Goal: Information Seeking & Learning: Learn about a topic

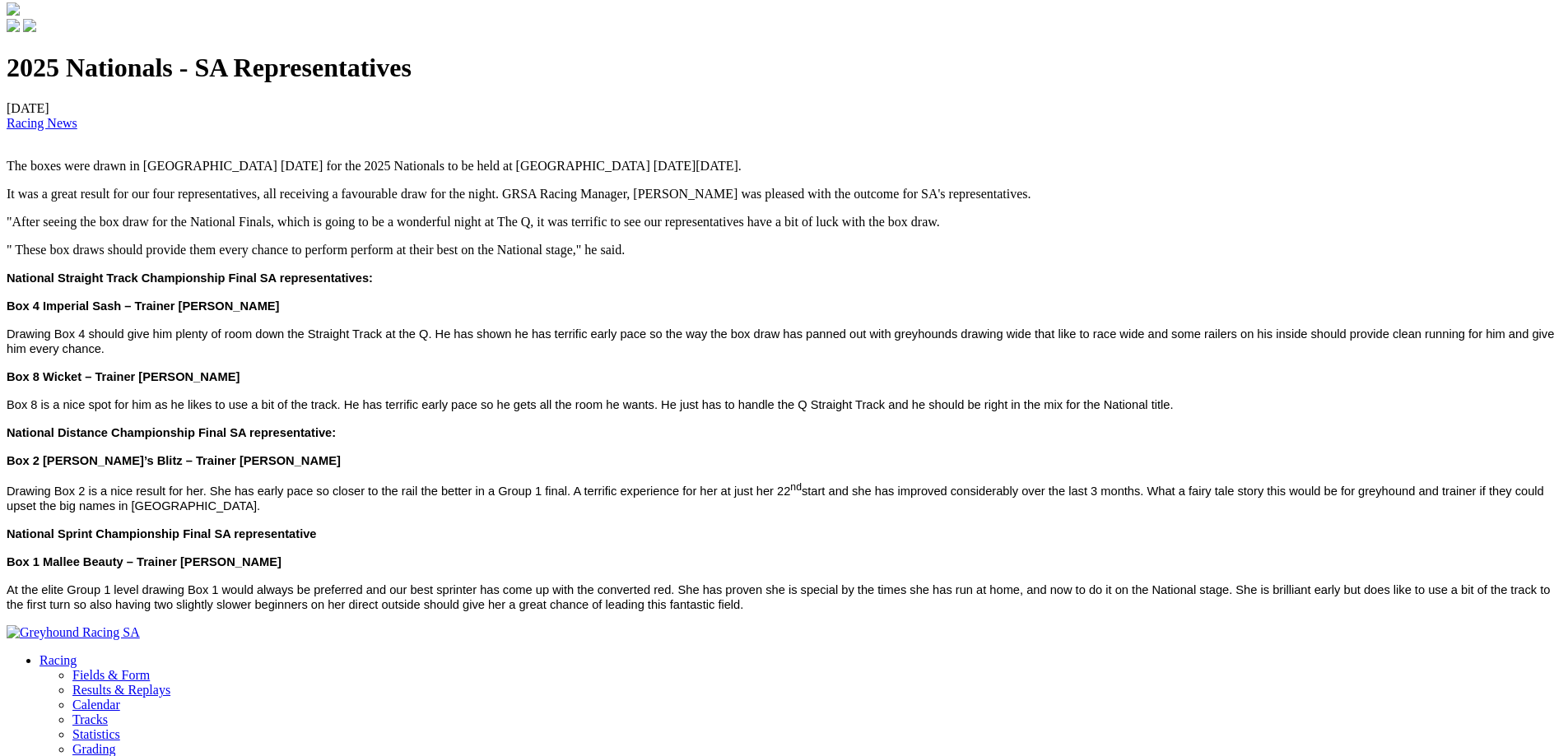
scroll to position [504, 0]
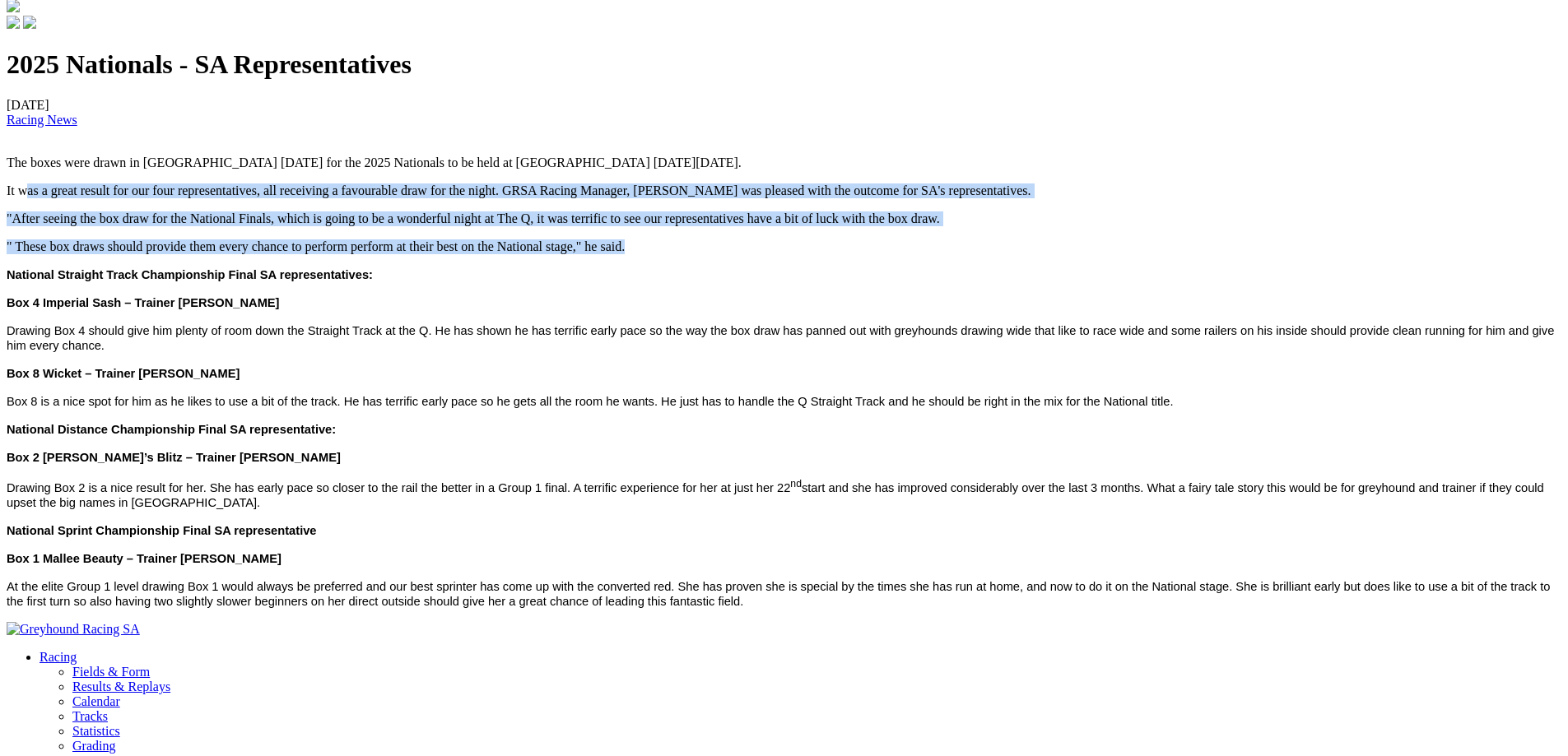
drag, startPoint x: 262, startPoint y: 227, endPoint x: 903, endPoint y: 273, distance: 642.6
click at [903, 273] on div "2025 Nationals - SA Representatives [DATE] Racing News The boxes were drawn in …" at bounding box center [784, 329] width 1555 height 559
click at [903, 254] on p "" These box draws should provide them every chance to perform perform at their …" at bounding box center [784, 247] width 1555 height 15
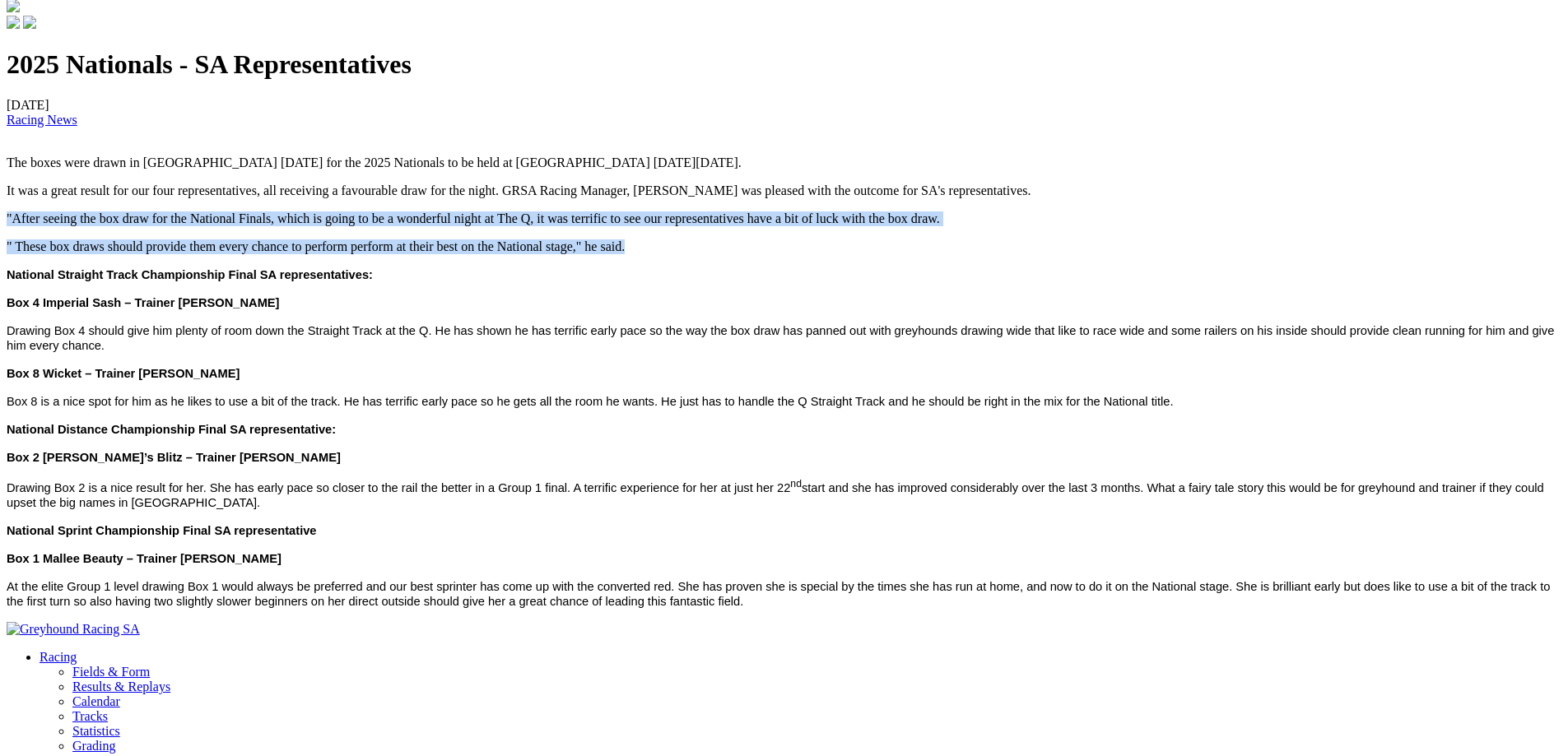
drag, startPoint x: 903, startPoint y: 273, endPoint x: 240, endPoint y: 249, distance: 663.4
click at [240, 249] on div "2025 Nationals - SA Representatives [DATE] Racing News The boxes were drawn in …" at bounding box center [784, 329] width 1555 height 559
drag, startPoint x: 249, startPoint y: 251, endPoint x: 985, endPoint y: 274, distance: 736.4
click at [985, 274] on div "2025 Nationals - SA Representatives [DATE] Racing News The boxes were drawn in …" at bounding box center [784, 329] width 1555 height 559
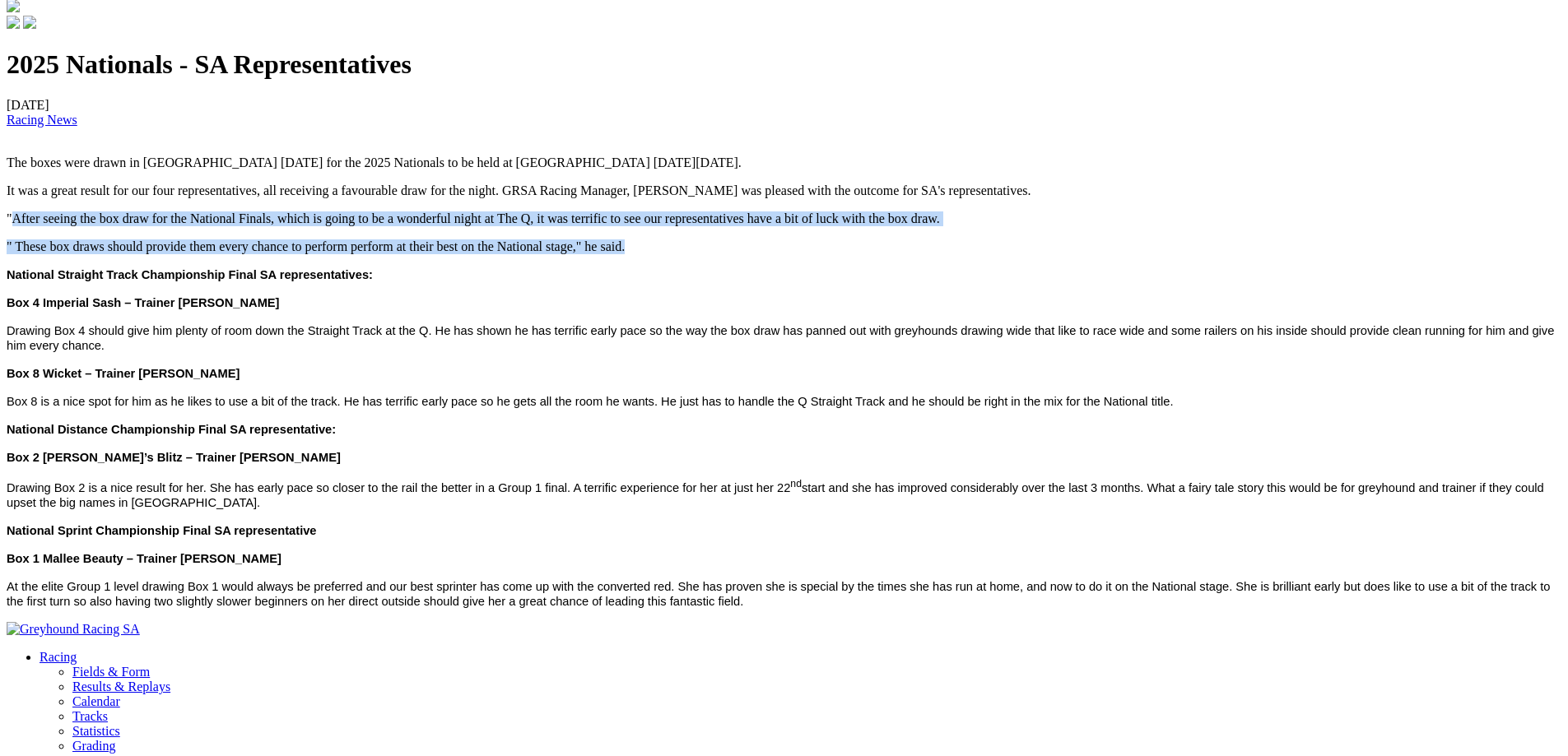
click at [985, 254] on p "" These box draws should provide them every chance to perform perform at their …" at bounding box center [784, 247] width 1555 height 15
drag, startPoint x: 985, startPoint y: 274, endPoint x: 243, endPoint y: 242, distance: 742.7
click at [243, 242] on div "2025 Nationals - SA Representatives [DATE] Racing News The boxes were drawn in …" at bounding box center [784, 329] width 1555 height 559
drag, startPoint x: 243, startPoint y: 242, endPoint x: 887, endPoint y: 275, distance: 644.8
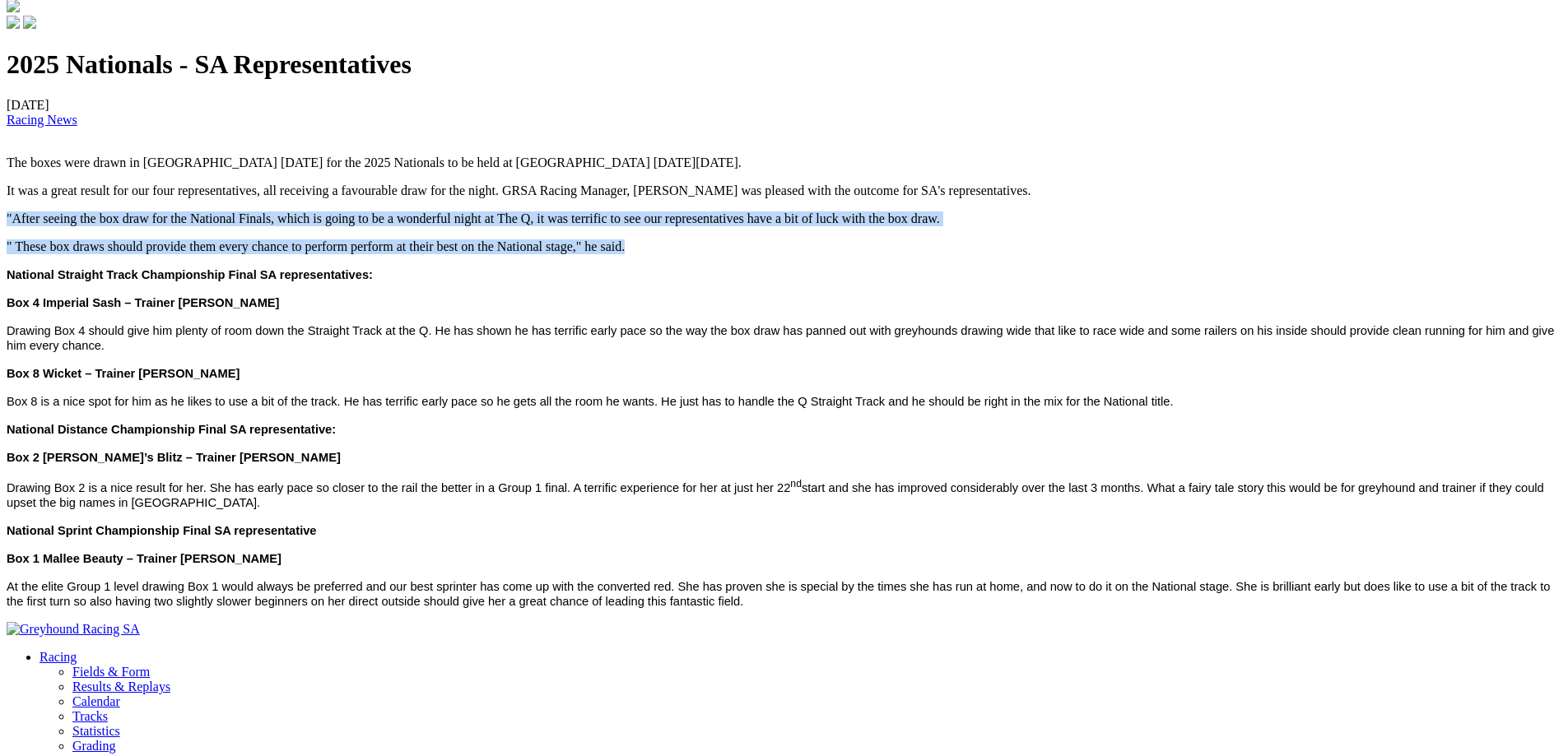
click at [887, 275] on div "2025 Nationals - SA Representatives [DATE] Racing News The boxes were drawn in …" at bounding box center [784, 329] width 1555 height 559
click at [887, 254] on p "" These box draws should provide them every chance to perform perform at their …" at bounding box center [784, 247] width 1555 height 15
drag, startPoint x: 887, startPoint y: 275, endPoint x: 240, endPoint y: 247, distance: 647.6
click at [240, 247] on div "2025 Nationals - SA Representatives [DATE] Racing News The boxes were drawn in …" at bounding box center [784, 329] width 1555 height 559
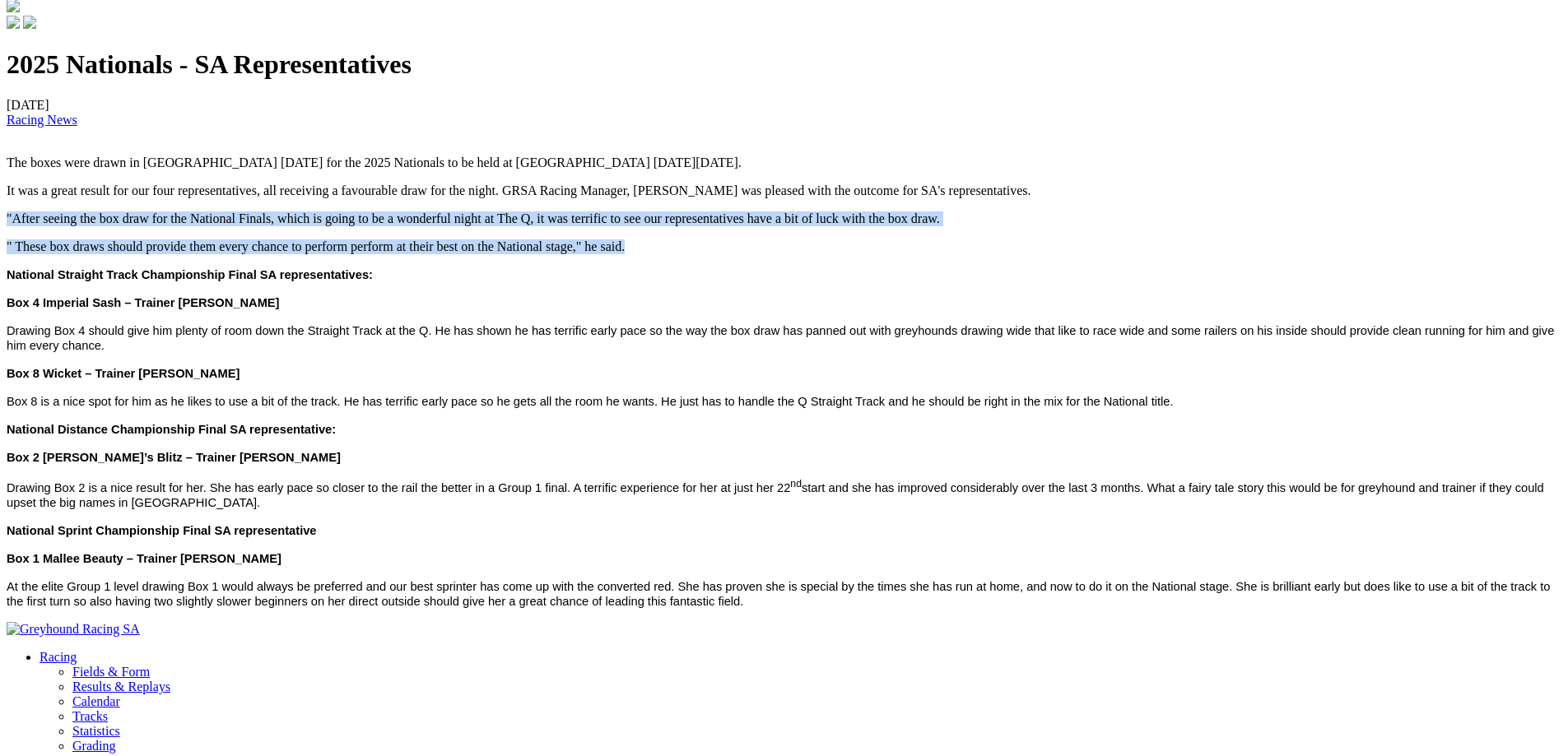
drag, startPoint x: 240, startPoint y: 247, endPoint x: 931, endPoint y: 262, distance: 691.2
click at [931, 262] on div "2025 Nationals - SA Representatives [DATE] Racing News The boxes were drawn in …" at bounding box center [784, 329] width 1555 height 559
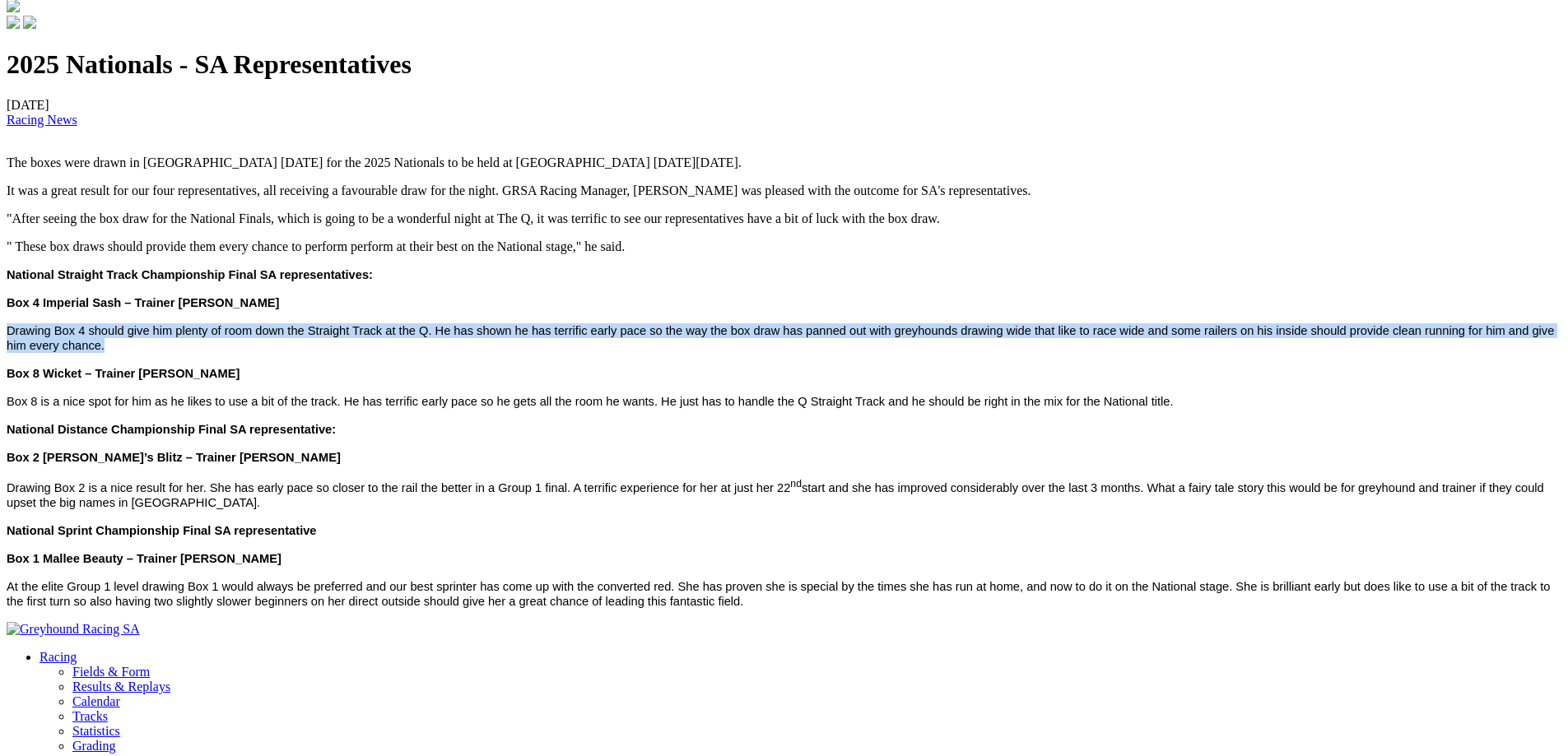
drag, startPoint x: 837, startPoint y: 317, endPoint x: 919, endPoint y: 368, distance: 96.6
click at [919, 368] on div "2025 Nationals - SA Representatives [DATE] Racing News The boxes were drawn in …" at bounding box center [784, 329] width 1555 height 559
click at [919, 353] on p "Drawing Box 4 should give him plenty of room down the Straight Track at the Q. …" at bounding box center [784, 339] width 1555 height 30
drag, startPoint x: 919, startPoint y: 368, endPoint x: 908, endPoint y: 314, distance: 55.1
click at [908, 314] on div "2025 Nationals - SA Representatives [DATE] Racing News The boxes were drawn in …" at bounding box center [784, 329] width 1555 height 559
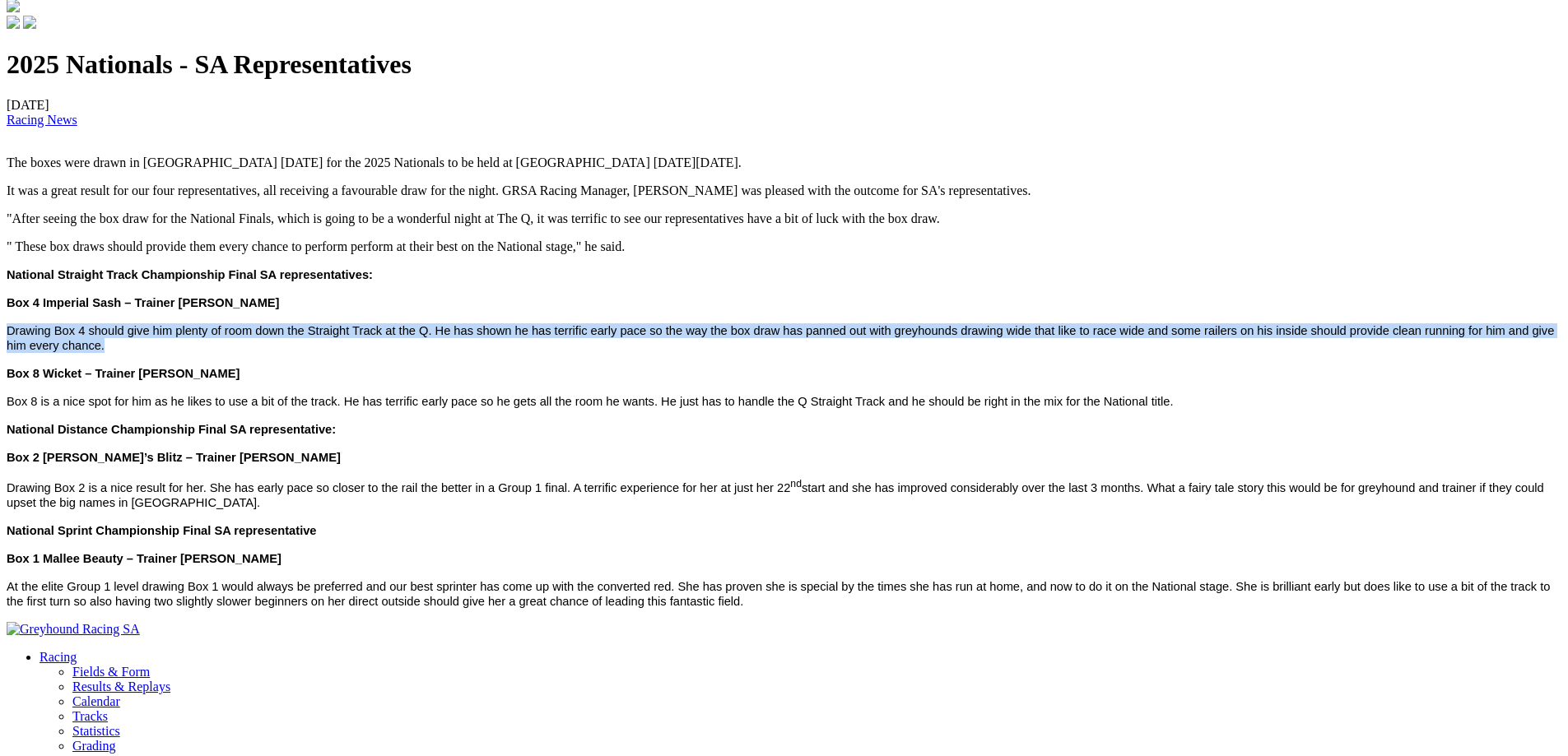
click at [888, 353] on p "Drawing Box 4 should give him plenty of room down the Straight Track at the Q. …" at bounding box center [784, 339] width 1555 height 30
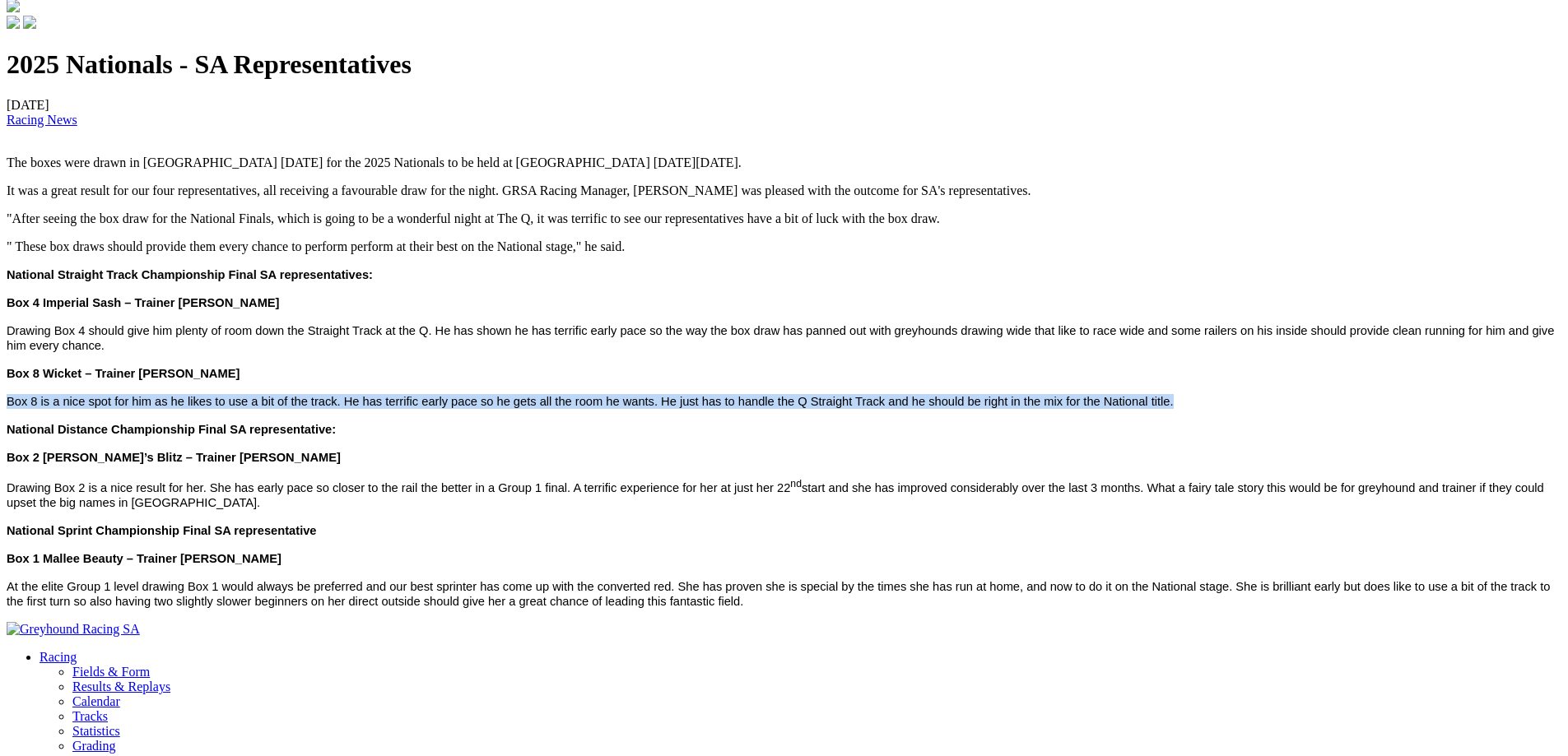
drag, startPoint x: 886, startPoint y: 378, endPoint x: 900, endPoint y: 435, distance: 58.7
click at [900, 435] on div "2025 Nationals - SA Representatives [DATE] Racing News The boxes were drawn in …" at bounding box center [784, 329] width 1555 height 559
click at [900, 409] on p "Box 8 is a nice spot for him as he likes to use a bit of the track. He has terr…" at bounding box center [784, 401] width 1555 height 15
drag, startPoint x: 900, startPoint y: 435, endPoint x: 913, endPoint y: 395, distance: 42.1
click at [913, 395] on div "2025 Nationals - SA Representatives [DATE] Racing News The boxes were drawn in …" at bounding box center [784, 329] width 1555 height 559
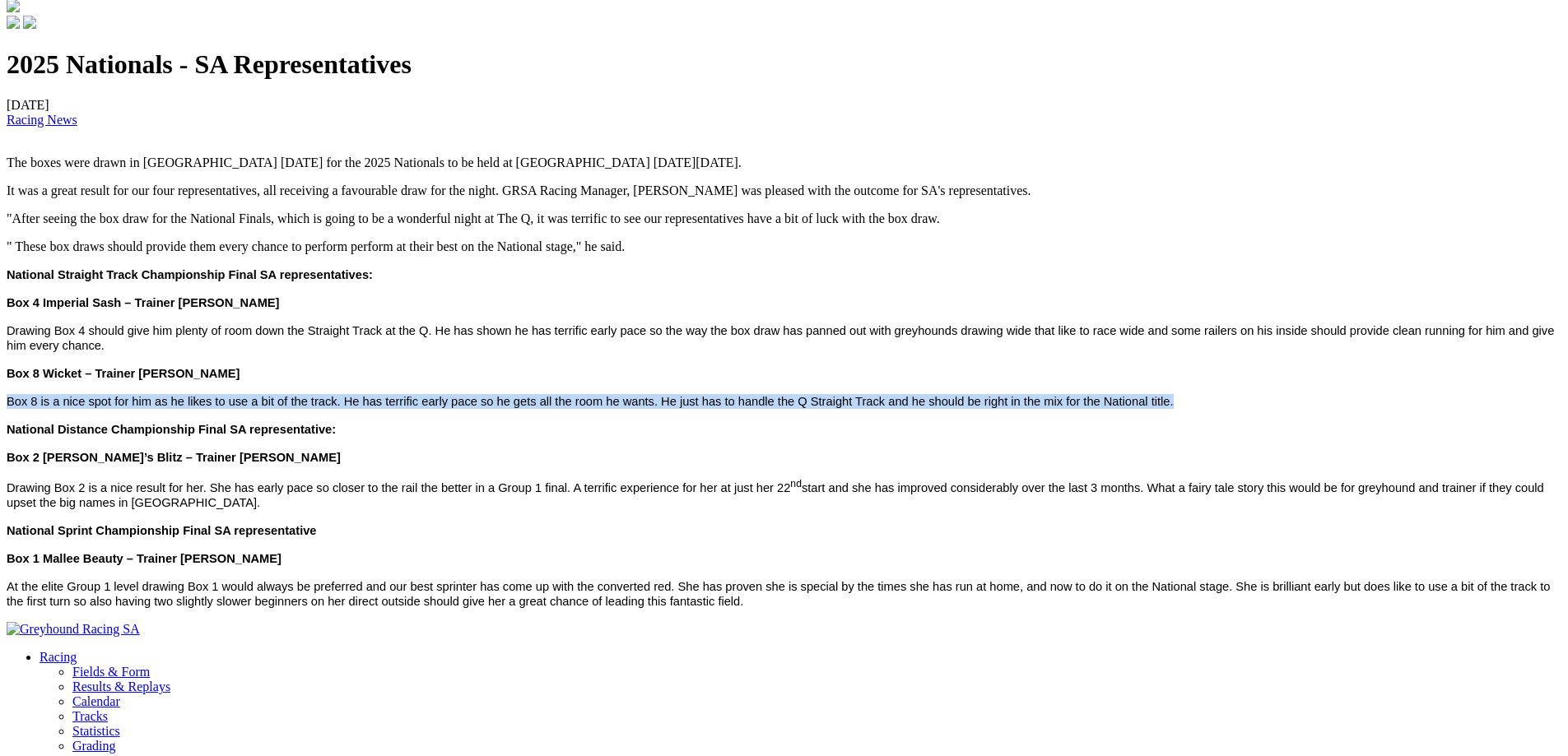
click at [913, 381] on p "Box 8 Wicket – Trainer [PERSON_NAME]" at bounding box center [784, 373] width 1555 height 15
drag, startPoint x: 913, startPoint y: 395, endPoint x: 912, endPoint y: 435, distance: 40.0
click at [912, 435] on div "2025 Nationals - SA Representatives [DATE] Racing News The boxes were drawn in …" at bounding box center [784, 329] width 1555 height 559
click at [912, 409] on p "Box 8 is a nice spot for him as he likes to use a bit of the track. He has terr…" at bounding box center [784, 401] width 1555 height 15
drag, startPoint x: 912, startPoint y: 435, endPoint x: 917, endPoint y: 393, distance: 42.3
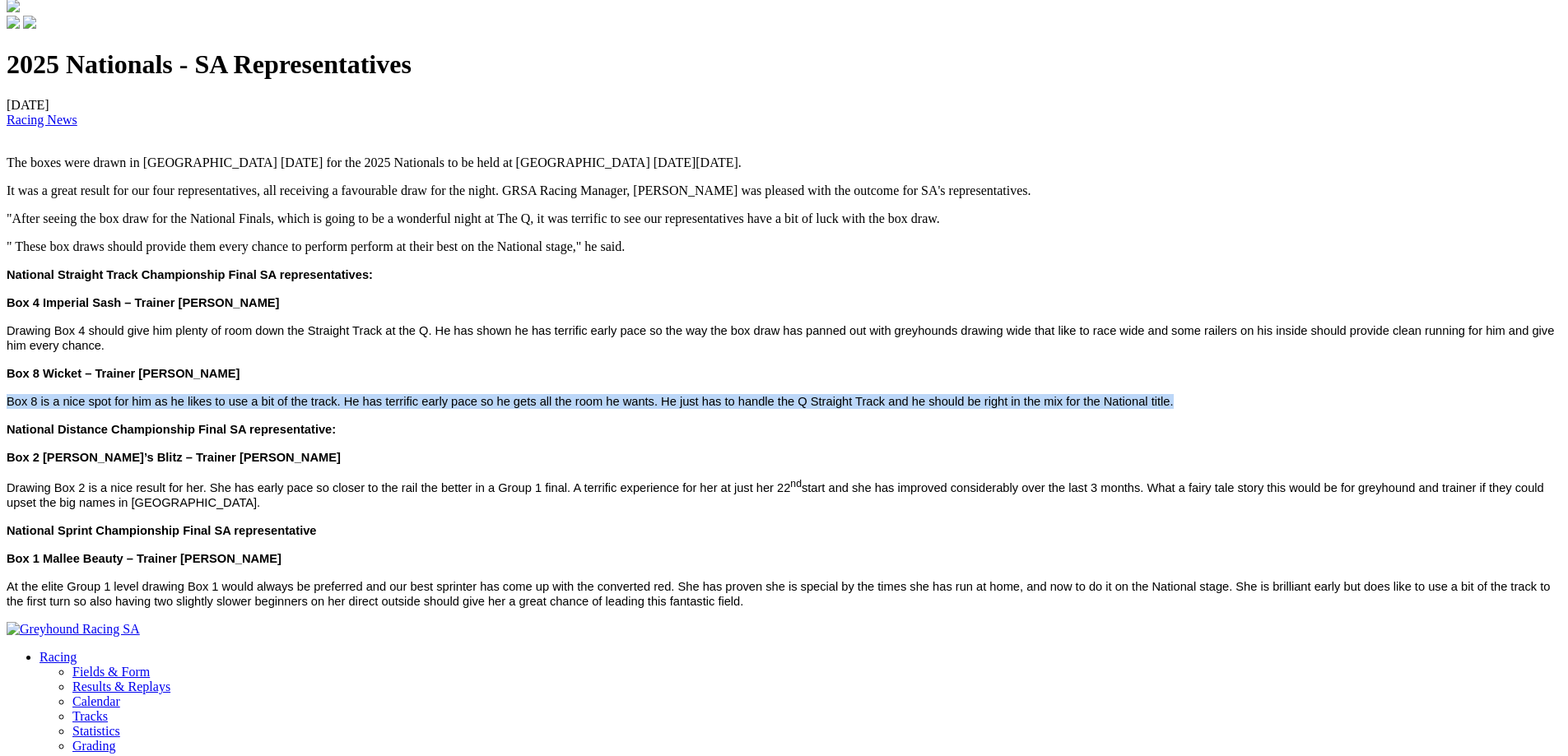
click at [917, 393] on div "2025 Nationals - SA Representatives [DATE] Racing News The boxes were drawn in …" at bounding box center [784, 329] width 1555 height 559
click at [917, 381] on p "Box 8 Wicket – Trainer [PERSON_NAME]" at bounding box center [784, 373] width 1555 height 15
drag, startPoint x: 917, startPoint y: 393, endPoint x: 924, endPoint y: 441, distance: 48.5
click at [924, 441] on div "2025 Nationals - SA Representatives [DATE] Racing News The boxes were drawn in …" at bounding box center [784, 329] width 1555 height 559
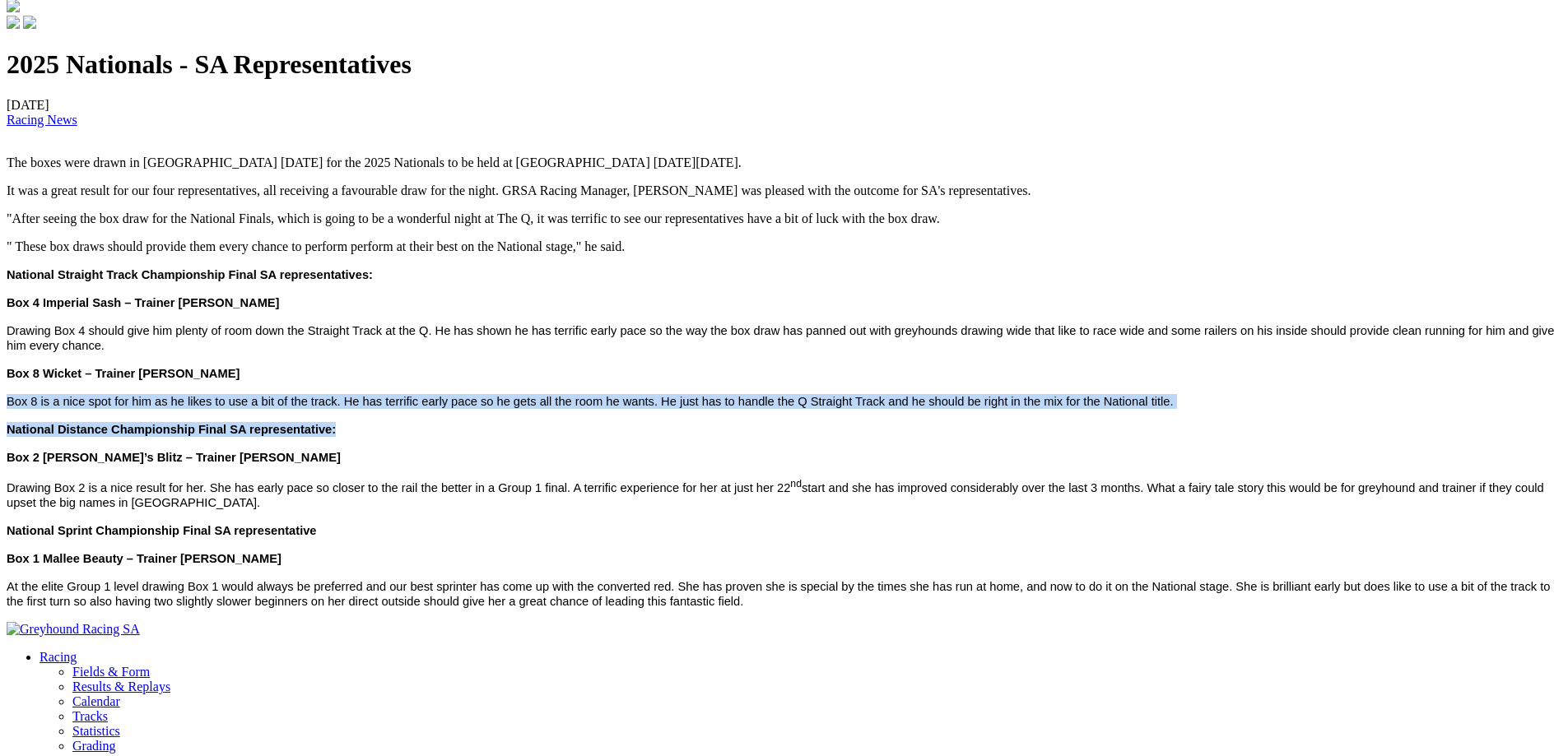
drag, startPoint x: 924, startPoint y: 441, endPoint x: 931, endPoint y: 398, distance: 43.6
click at [931, 398] on div "2025 Nationals - SA Representatives [DATE] Racing News The boxes were drawn in …" at bounding box center [784, 329] width 1555 height 559
click at [931, 381] on p "Box 8 Wicket – Trainer [PERSON_NAME]" at bounding box center [784, 373] width 1555 height 15
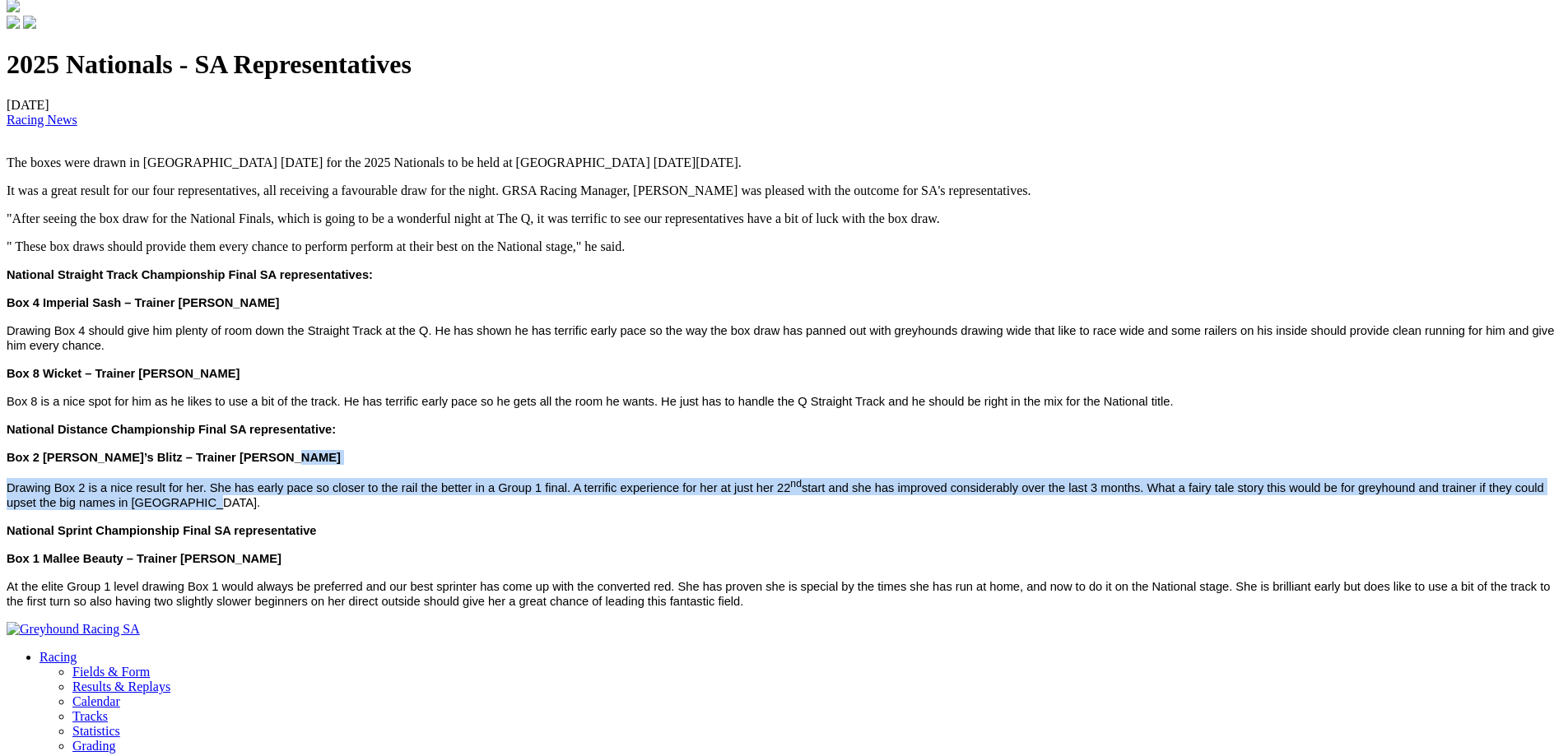
drag, startPoint x: 911, startPoint y: 489, endPoint x: 939, endPoint y: 533, distance: 52.2
click at [939, 533] on div "2025 Nationals - SA Representatives [DATE] Racing News The boxes were drawn in …" at bounding box center [784, 329] width 1555 height 559
click at [939, 510] on p "Drawing Box 2 is a nice result for her. She has early pace so closer to the rai…" at bounding box center [784, 494] width 1555 height 32
drag, startPoint x: 939, startPoint y: 533, endPoint x: 953, endPoint y: 492, distance: 43.3
click at [953, 492] on div "2025 Nationals - SA Representatives [DATE] Racing News The boxes were drawn in …" at bounding box center [784, 329] width 1555 height 559
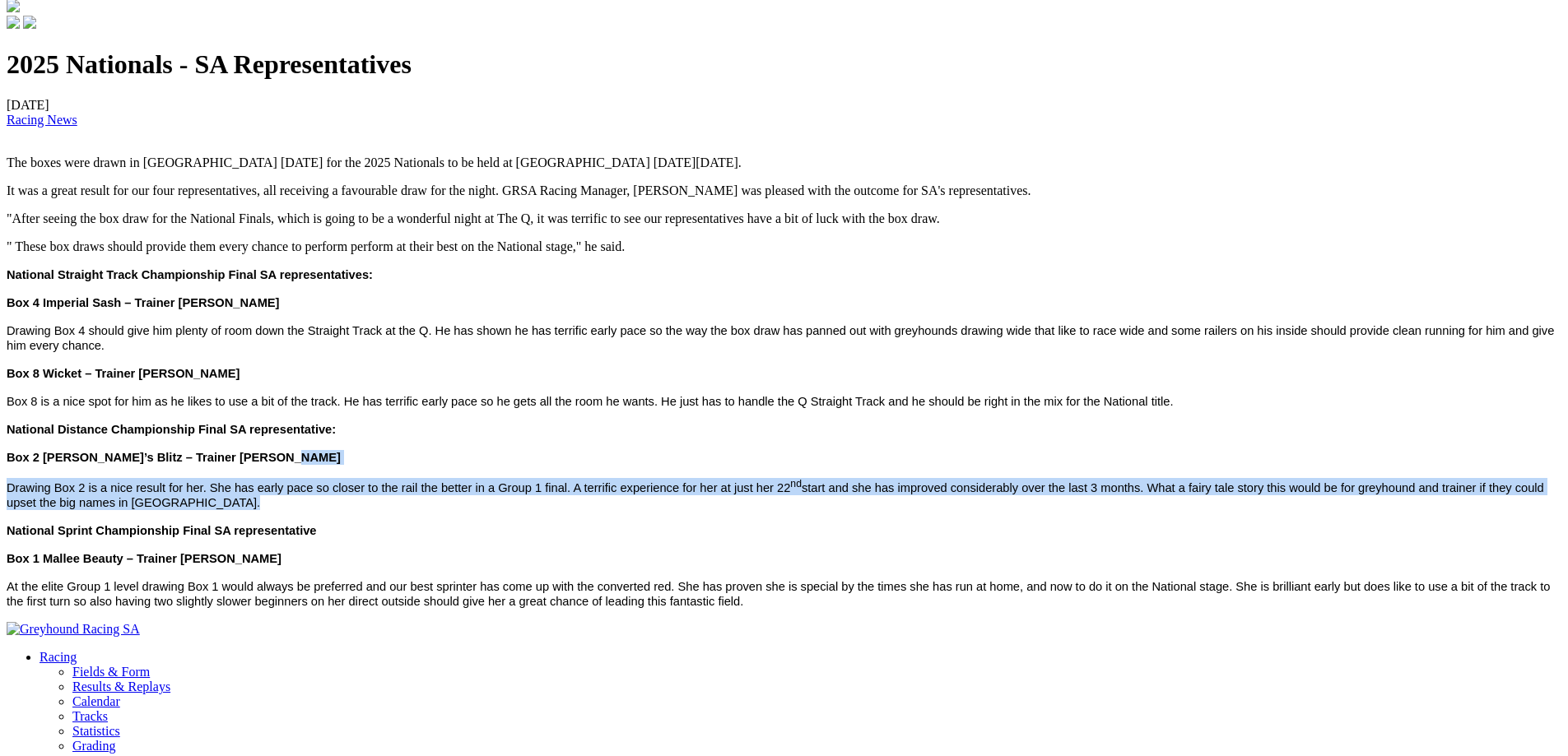
click at [953, 465] on p "Box 2 [PERSON_NAME]’s Blitz – Trainer [PERSON_NAME]" at bounding box center [784, 457] width 1555 height 15
drag, startPoint x: 953, startPoint y: 492, endPoint x: 954, endPoint y: 531, distance: 39.0
click at [954, 531] on div "2025 Nationals - SA Representatives [DATE] Racing News The boxes were drawn in …" at bounding box center [784, 329] width 1555 height 559
click at [954, 510] on p "Drawing Box 2 is a nice result for her. She has early pace so closer to the rai…" at bounding box center [784, 494] width 1555 height 32
drag, startPoint x: 954, startPoint y: 531, endPoint x: 952, endPoint y: 485, distance: 46.0
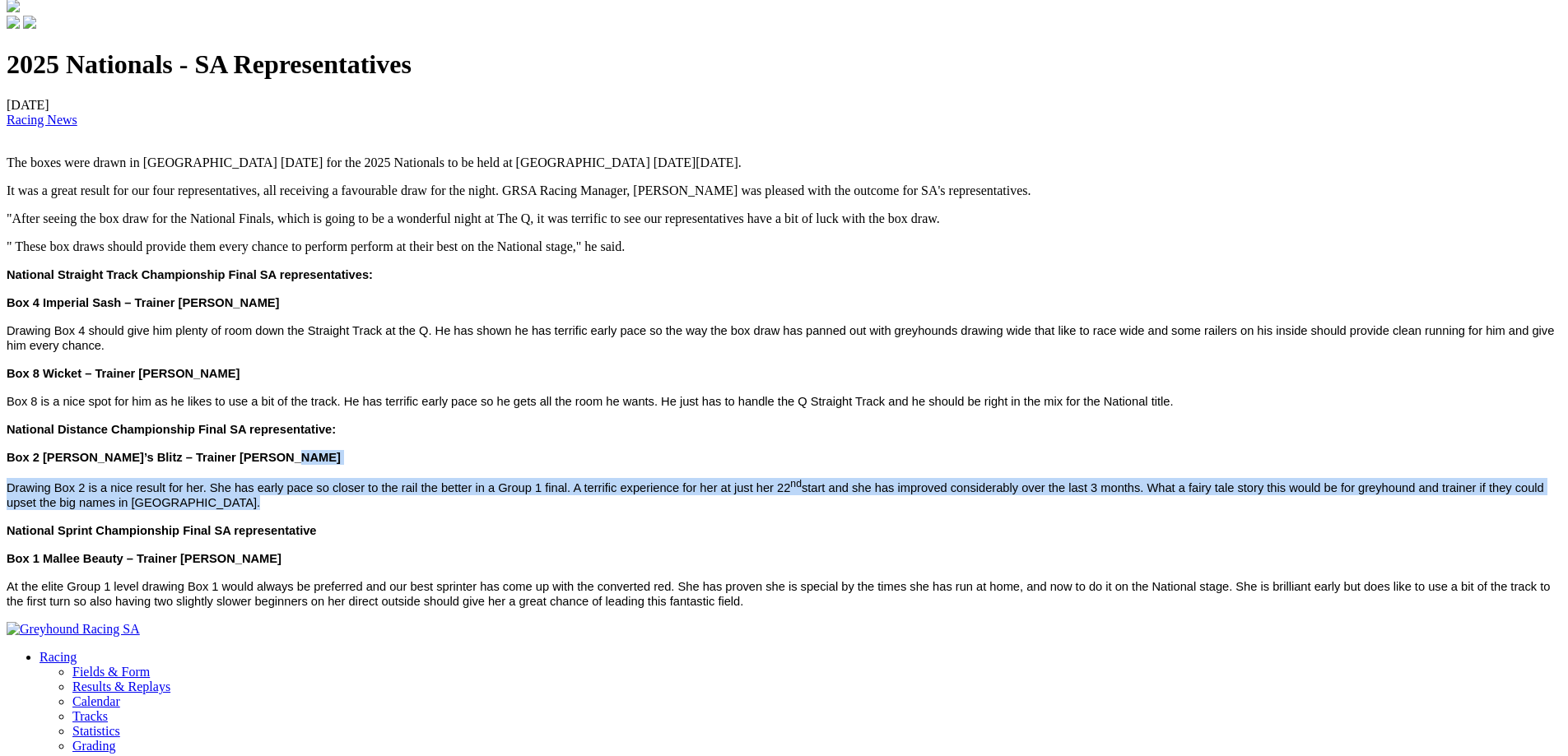
click at [952, 485] on div "2025 Nationals - SA Representatives [DATE] Racing News The boxes were drawn in …" at bounding box center [784, 329] width 1555 height 559
click at [952, 465] on p "Box 2 [PERSON_NAME]’s Blitz – Trainer [PERSON_NAME]" at bounding box center [784, 457] width 1555 height 15
drag, startPoint x: 952, startPoint y: 485, endPoint x: 956, endPoint y: 525, distance: 40.2
click at [956, 525] on div "2025 Nationals - SA Representatives [DATE] Racing News The boxes were drawn in …" at bounding box center [784, 329] width 1555 height 559
click at [956, 510] on p "Drawing Box 2 is a nice result for her. She has early pace so closer to the rai…" at bounding box center [784, 494] width 1555 height 32
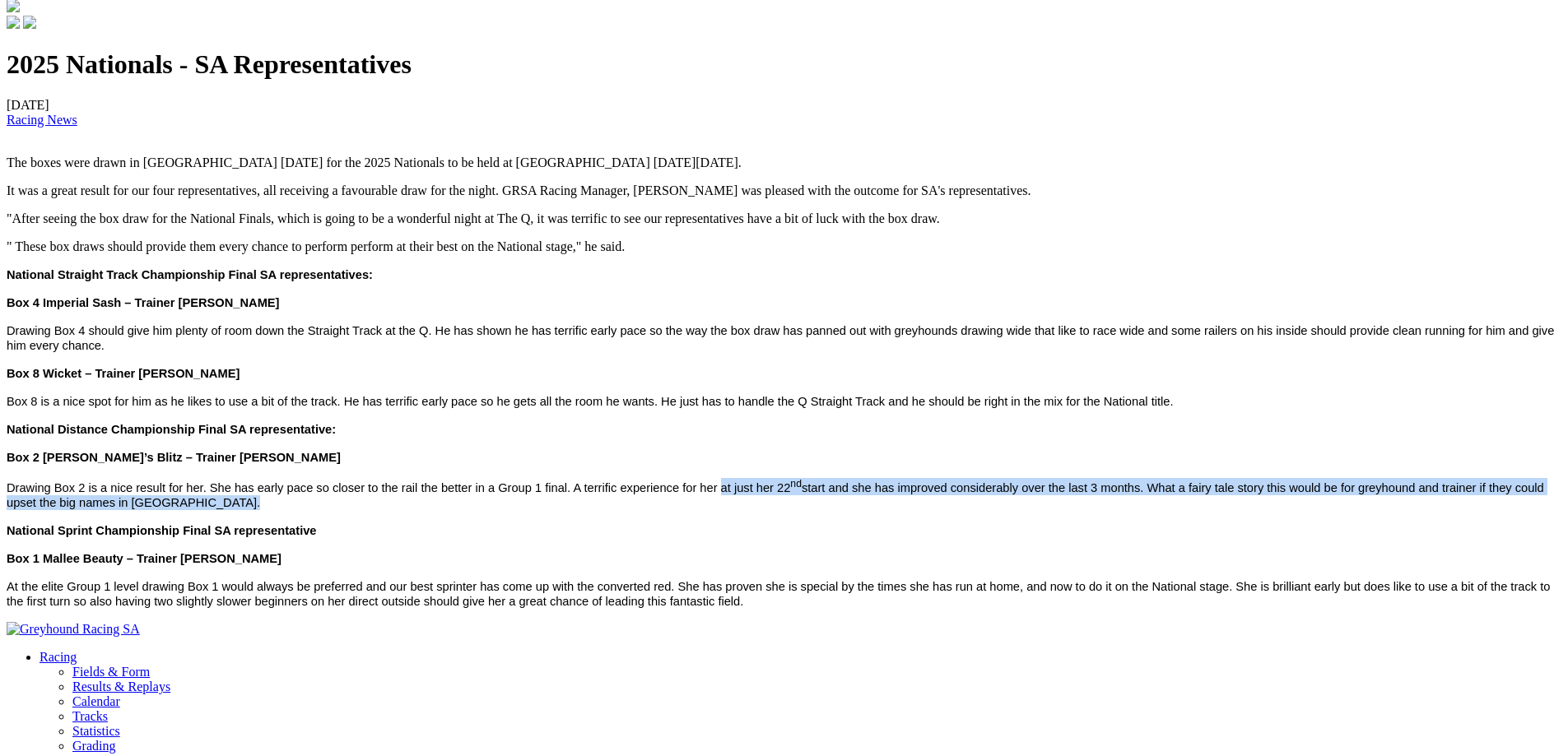
drag, startPoint x: 956, startPoint y: 525, endPoint x: 961, endPoint y: 496, distance: 29.4
click at [961, 496] on div "2025 Nationals - SA Representatives [DATE] Racing News The boxes were drawn in …" at bounding box center [784, 329] width 1555 height 559
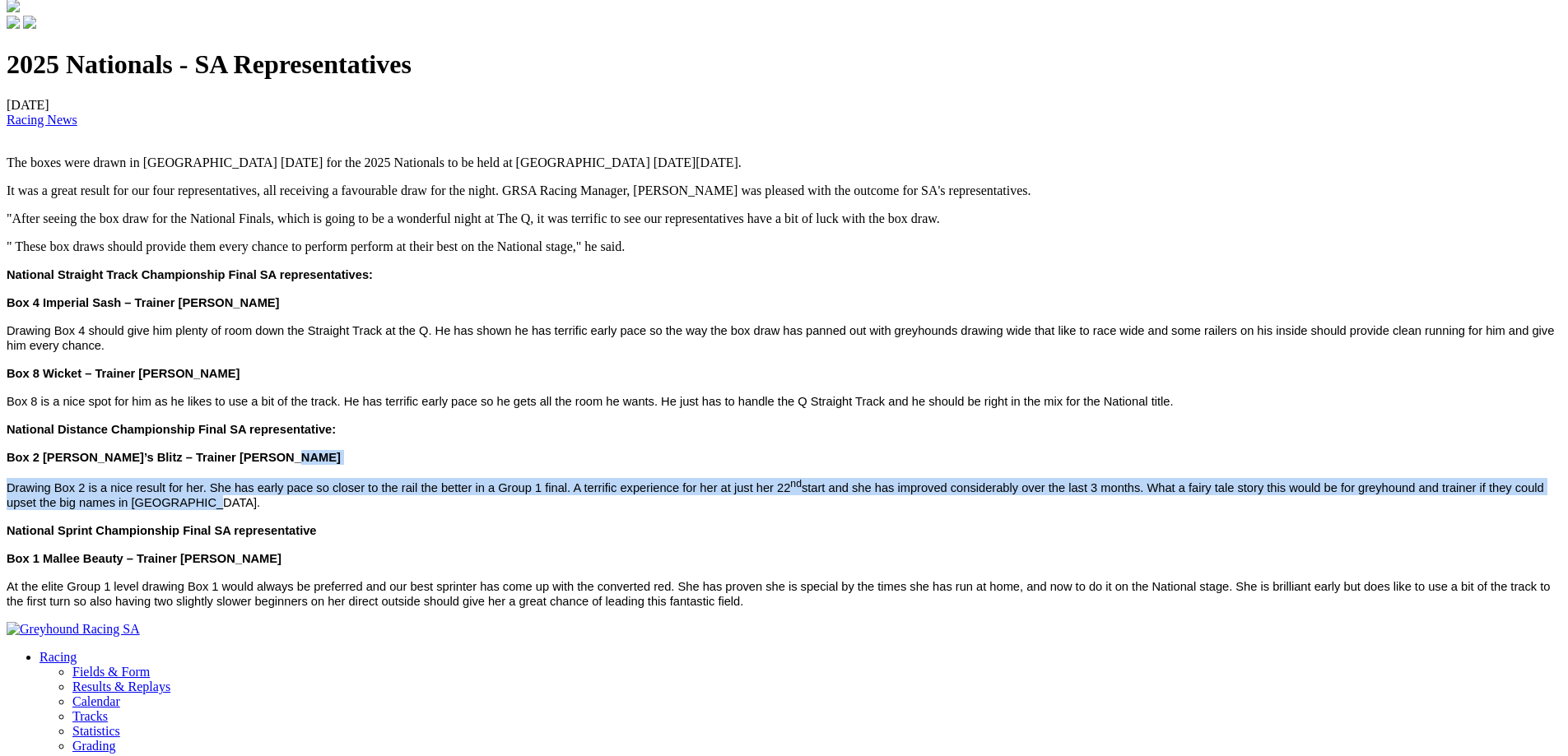
drag, startPoint x: 959, startPoint y: 485, endPoint x: 959, endPoint y: 525, distance: 40.0
click at [959, 525] on div "2025 Nationals - SA Representatives [DATE] Racing News The boxes were drawn in …" at bounding box center [784, 329] width 1555 height 559
click at [959, 510] on p "Drawing Box 2 is a nice result for her. She has early pace so closer to the rai…" at bounding box center [784, 494] width 1555 height 32
drag, startPoint x: 959, startPoint y: 525, endPoint x: 960, endPoint y: 483, distance: 42.0
click at [960, 483] on div "2025 Nationals - SA Representatives [DATE] Racing News The boxes were drawn in …" at bounding box center [784, 329] width 1555 height 559
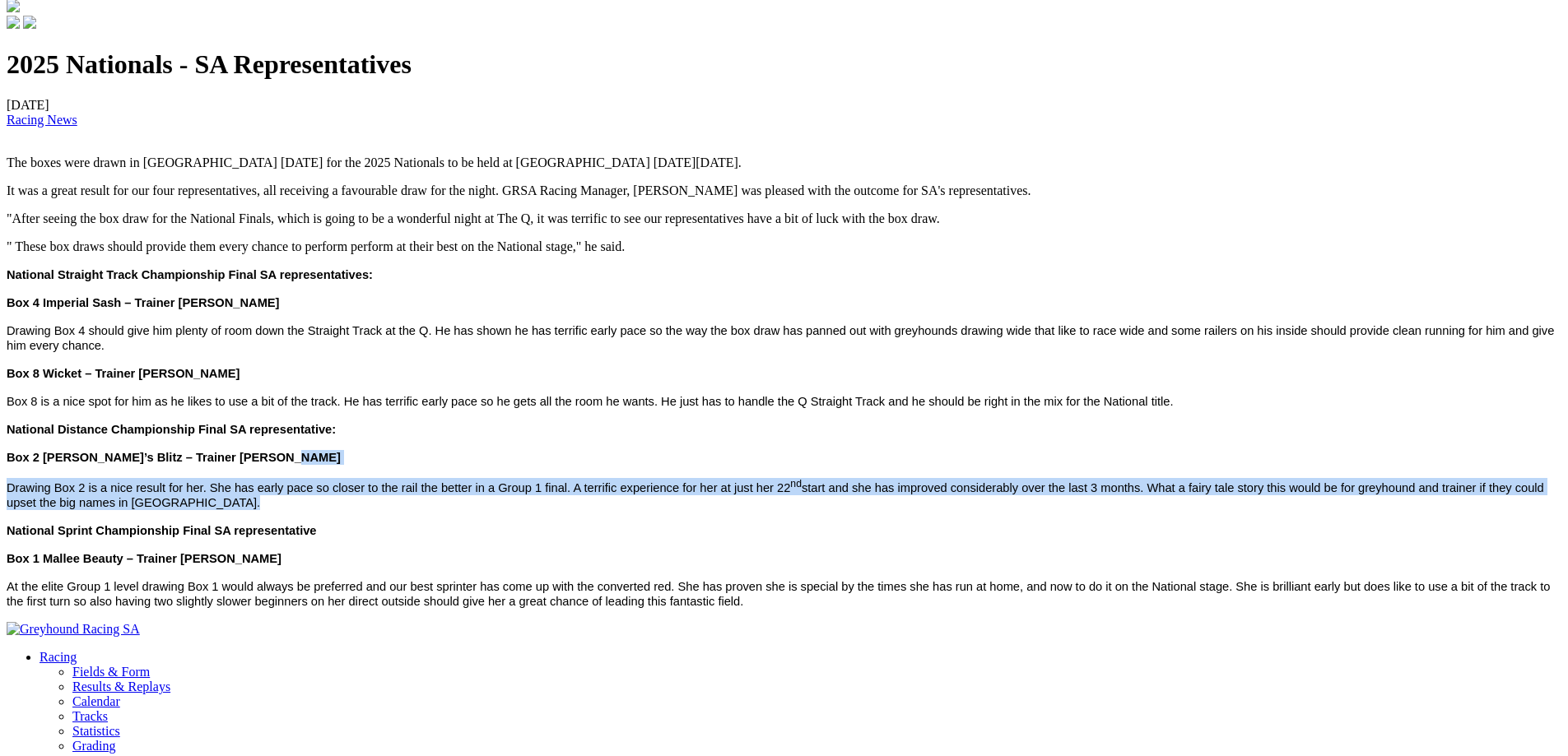
click at [960, 465] on p "Box 2 [PERSON_NAME]’s Blitz – Trainer [PERSON_NAME]" at bounding box center [784, 457] width 1555 height 15
drag, startPoint x: 960, startPoint y: 483, endPoint x: 962, endPoint y: 524, distance: 41.0
click at [962, 524] on div "2025 Nationals - SA Representatives [DATE] Racing News The boxes were drawn in …" at bounding box center [784, 329] width 1555 height 559
click at [962, 510] on p "Drawing Box 2 is a nice result for her. She has early pace so closer to the rai…" at bounding box center [784, 494] width 1555 height 32
drag, startPoint x: 962, startPoint y: 524, endPoint x: 962, endPoint y: 482, distance: 42.0
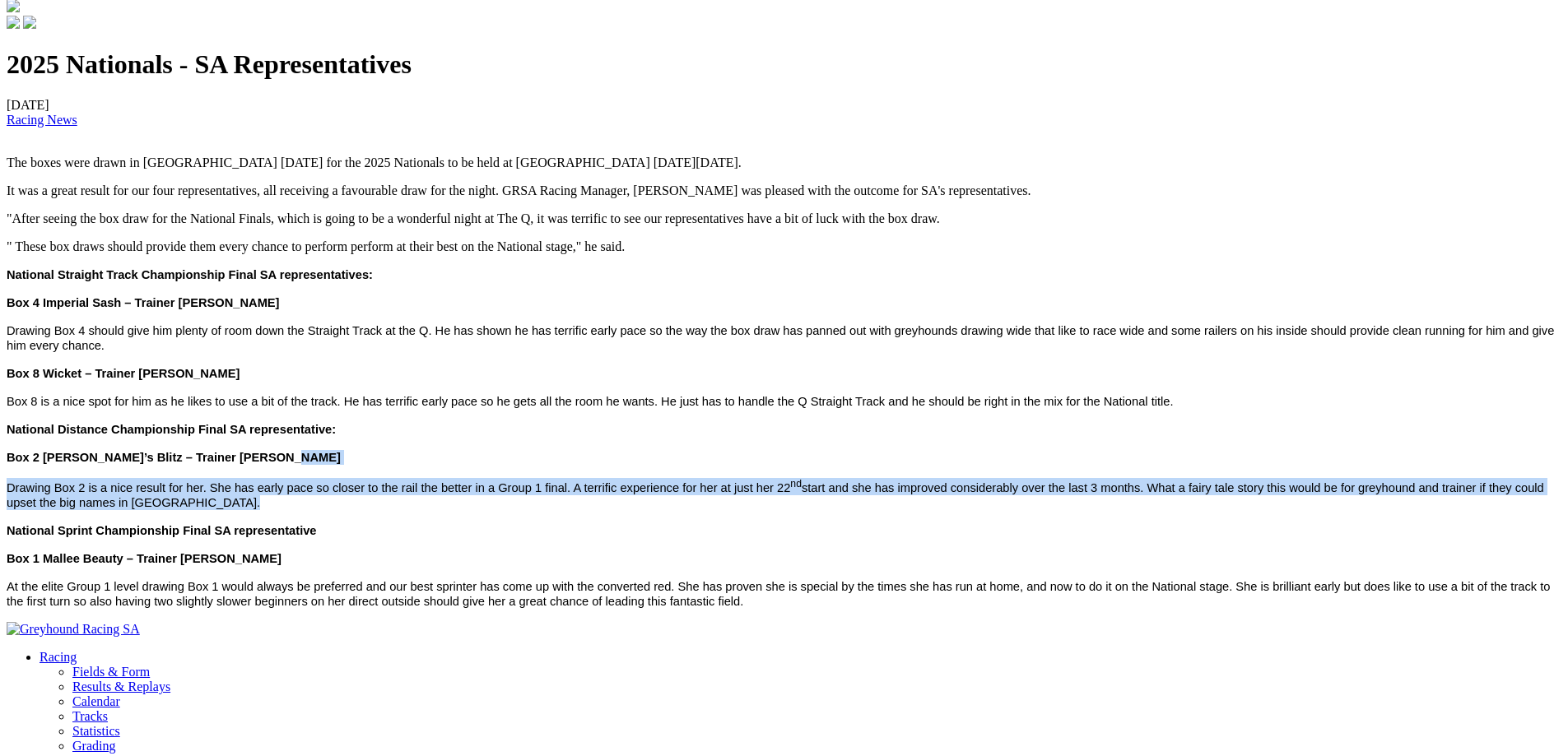
click at [962, 482] on div "2025 Nationals - SA Representatives [DATE] Racing News The boxes were drawn in …" at bounding box center [784, 329] width 1555 height 559
click at [962, 465] on p "Box 2 [PERSON_NAME]’s Blitz – Trainer [PERSON_NAME]" at bounding box center [784, 457] width 1555 height 15
drag, startPoint x: 962, startPoint y: 482, endPoint x: 972, endPoint y: 537, distance: 55.9
click at [972, 537] on div "2025 Nationals - SA Representatives [DATE] Racing News The boxes were drawn in …" at bounding box center [784, 329] width 1555 height 559
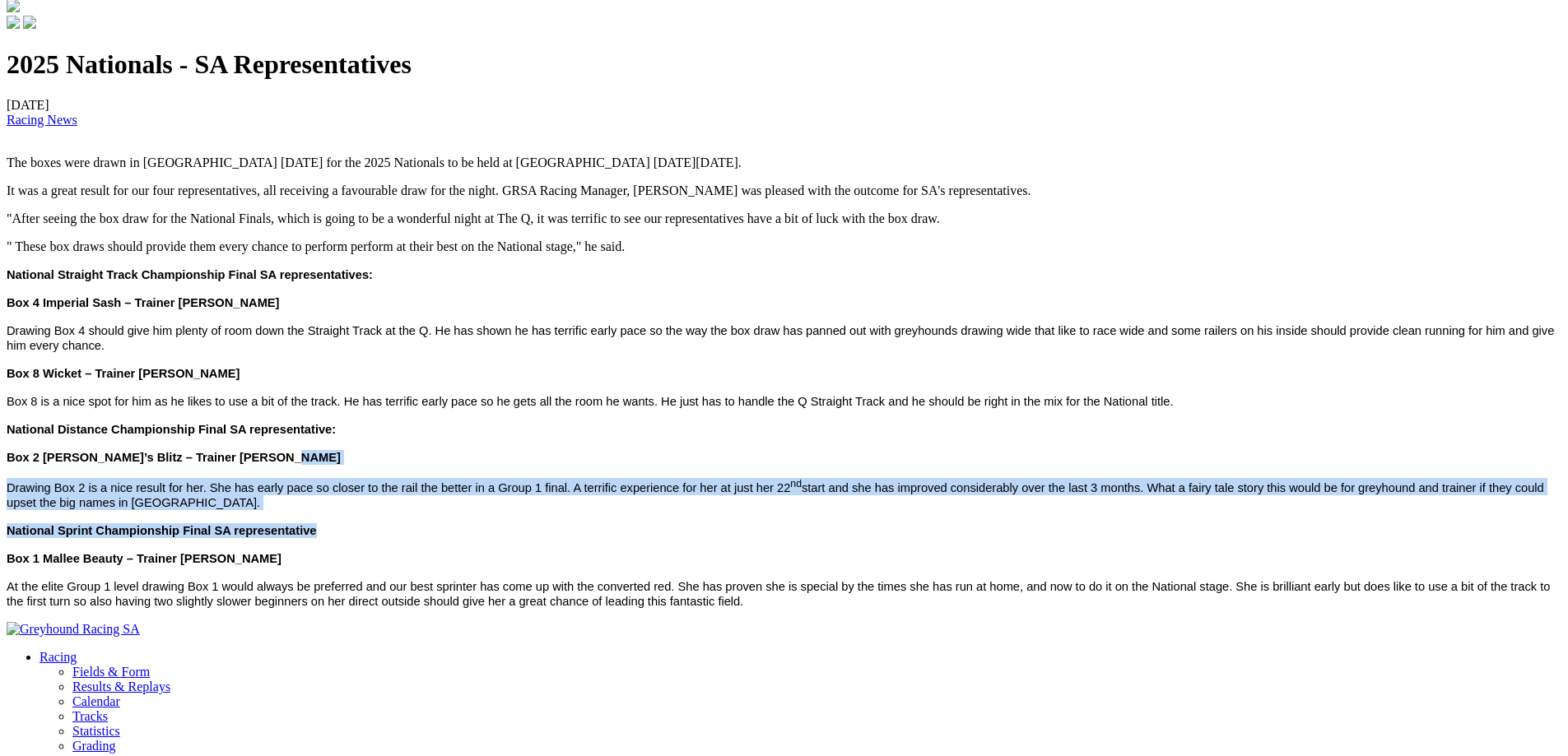
drag, startPoint x: 757, startPoint y: 640, endPoint x: 812, endPoint y: 582, distance: 79.9
click at [812, 582] on div "2025 Nationals - SA Representatives [DATE] Racing News The boxes were drawn in …" at bounding box center [784, 329] width 1555 height 559
click at [812, 566] on p "Box 1 Mallee Beauty – Trainer [PERSON_NAME]" at bounding box center [784, 558] width 1555 height 15
drag, startPoint x: 812, startPoint y: 582, endPoint x: 797, endPoint y: 626, distance: 46.5
click at [797, 608] on div "2025 Nationals - SA Representatives [DATE] Racing News The boxes were drawn in …" at bounding box center [784, 329] width 1555 height 559
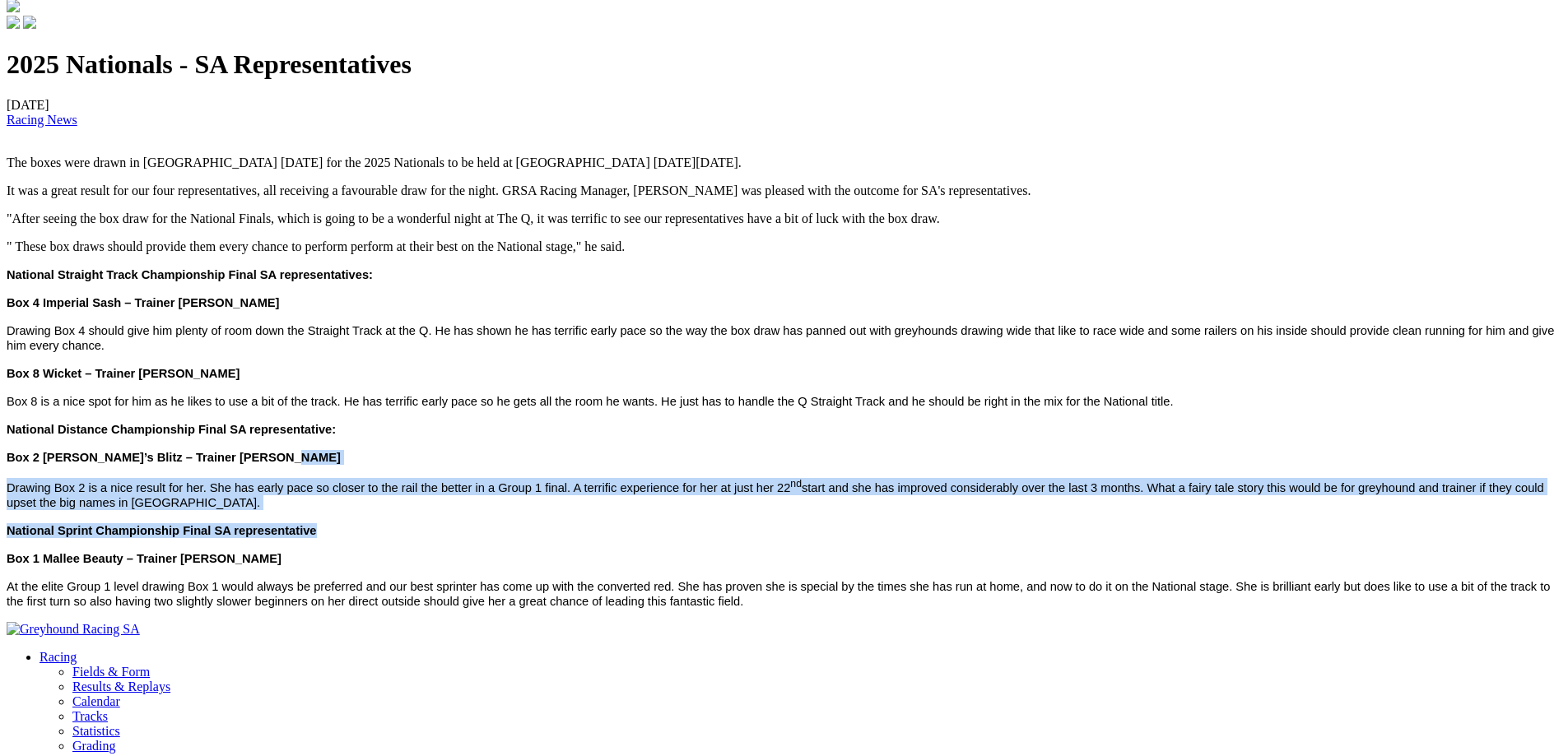
click at [797, 608] on span "At the elite Group 1 level drawing Box 1 would always be preferred and our best…" at bounding box center [779, 595] width 1544 height 28
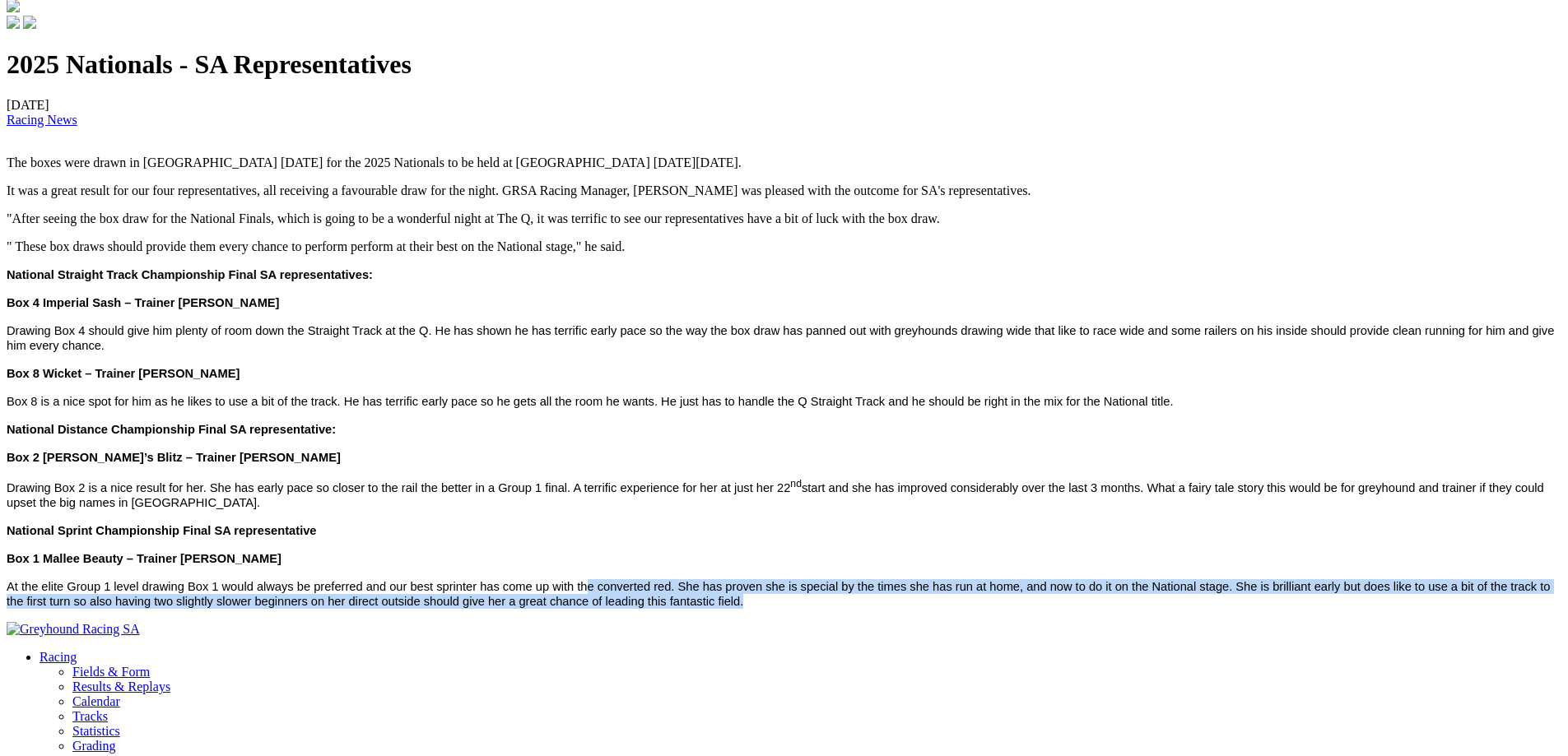
drag, startPoint x: 794, startPoint y: 634, endPoint x: 825, endPoint y: 584, distance: 58.8
click at [825, 584] on div "2025 Nationals - SA Representatives [DATE] Racing News The boxes were drawn in …" at bounding box center [784, 329] width 1555 height 559
click at [825, 566] on p "Box 1 Mallee Beauty – Trainer [PERSON_NAME]" at bounding box center [784, 558] width 1555 height 15
drag, startPoint x: 825, startPoint y: 582, endPoint x: 812, endPoint y: 624, distance: 44.0
click at [812, 608] on div "2025 Nationals - SA Representatives [DATE] Racing News The boxes were drawn in …" at bounding box center [784, 329] width 1555 height 559
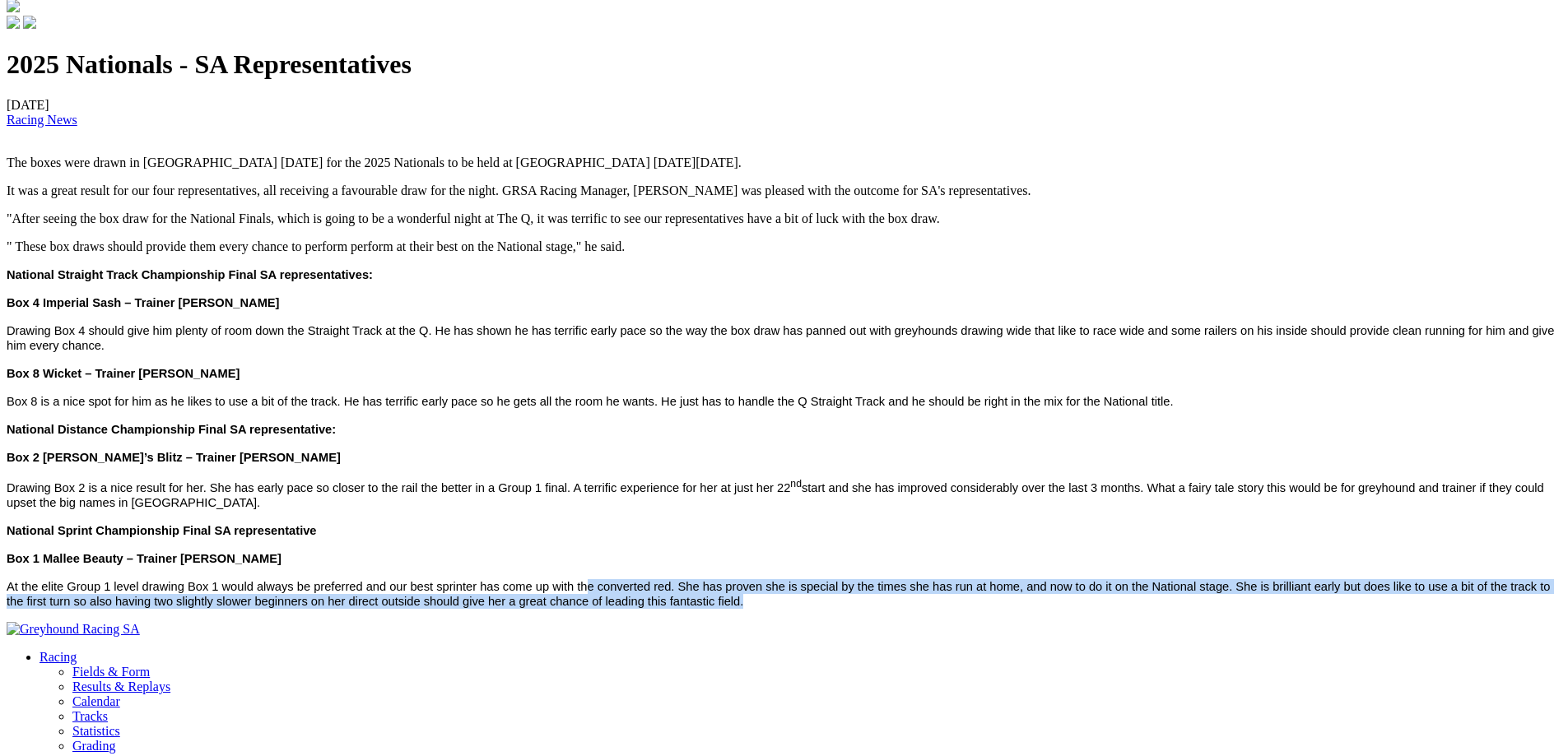
click at [812, 608] on span "At the elite Group 1 level drawing Box 1 would always be preferred and our best…" at bounding box center [779, 595] width 1544 height 28
drag
click at [832, 576] on div "2025 Nationals - SA Representatives [DATE] Racing News The boxes were drawn in …" at bounding box center [784, 329] width 1555 height 559
click at [832, 566] on p "Box 1 Mallee Beauty – Trainer [PERSON_NAME]" at bounding box center [784, 558] width 1555 height 15
